Goal: Navigation & Orientation: Find specific page/section

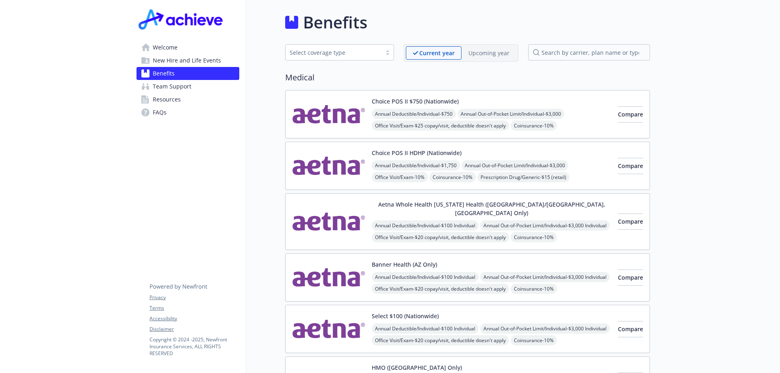
click at [181, 85] on span "Team Support" at bounding box center [172, 86] width 39 height 13
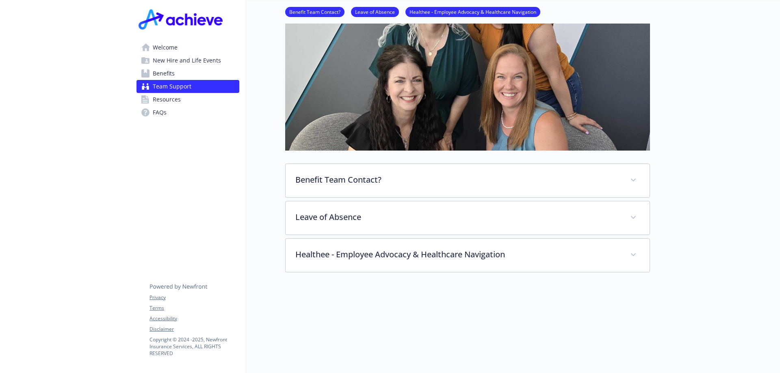
scroll to position [163, 0]
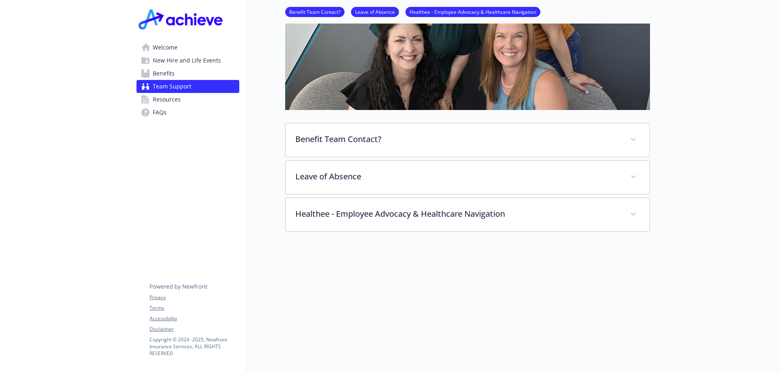
click at [187, 74] on link "Benefits" at bounding box center [188, 73] width 103 height 13
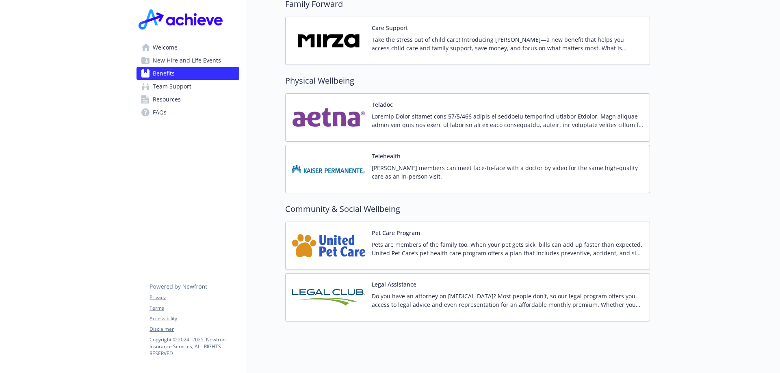
scroll to position [1630, 0]
